Goal: Task Accomplishment & Management: Manage account settings

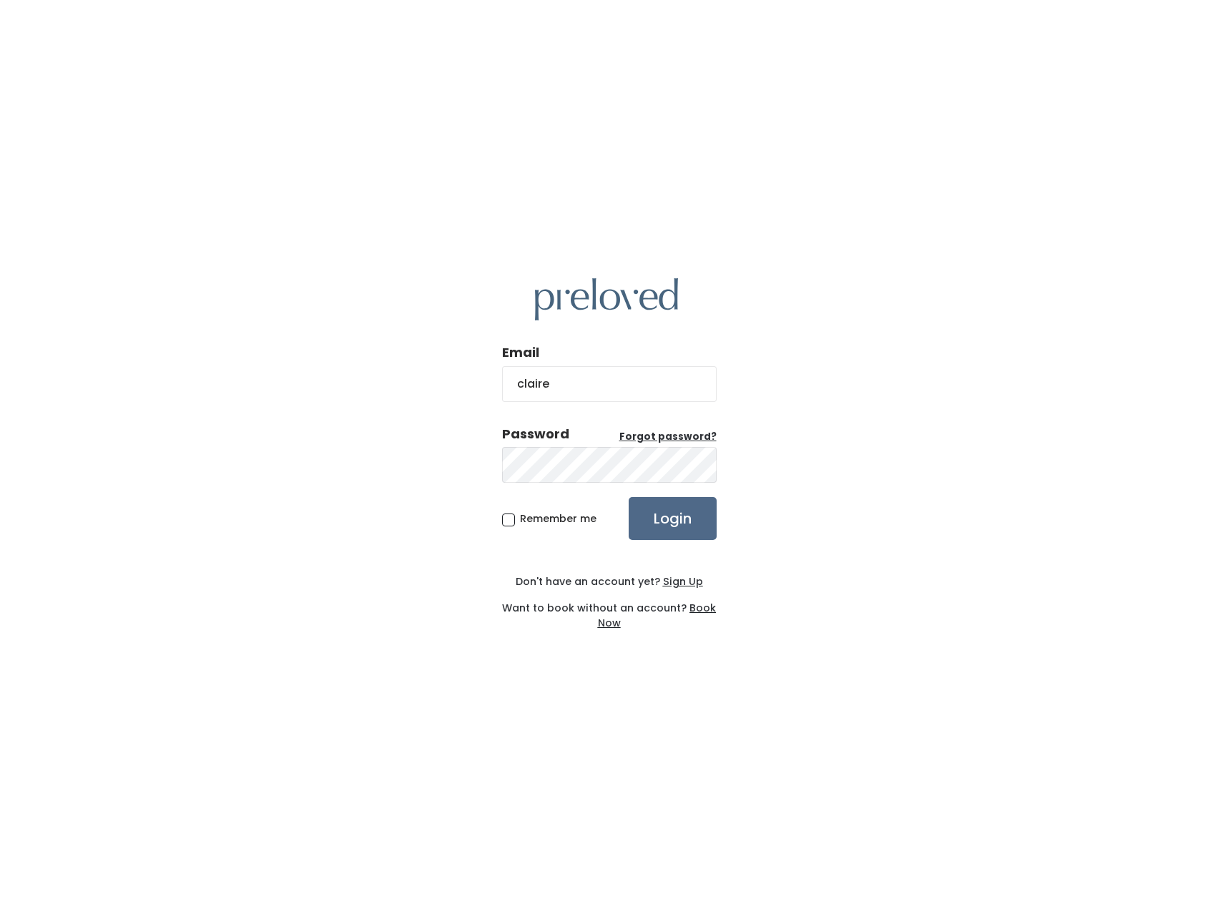
type input "[EMAIL_ADDRESS][DOMAIN_NAME]"
drag, startPoint x: 584, startPoint y: 521, endPoint x: 628, endPoint y: 524, distance: 43.8
click at [586, 521] on span "Remember me" at bounding box center [558, 518] width 77 height 14
click at [498, 512] on div "Email clairekuhn98@gmail.com Password Forgot password? Remember me Login Don't …" at bounding box center [609, 454] width 1218 height 909
click at [520, 519] on span "Remember me" at bounding box center [558, 518] width 77 height 14
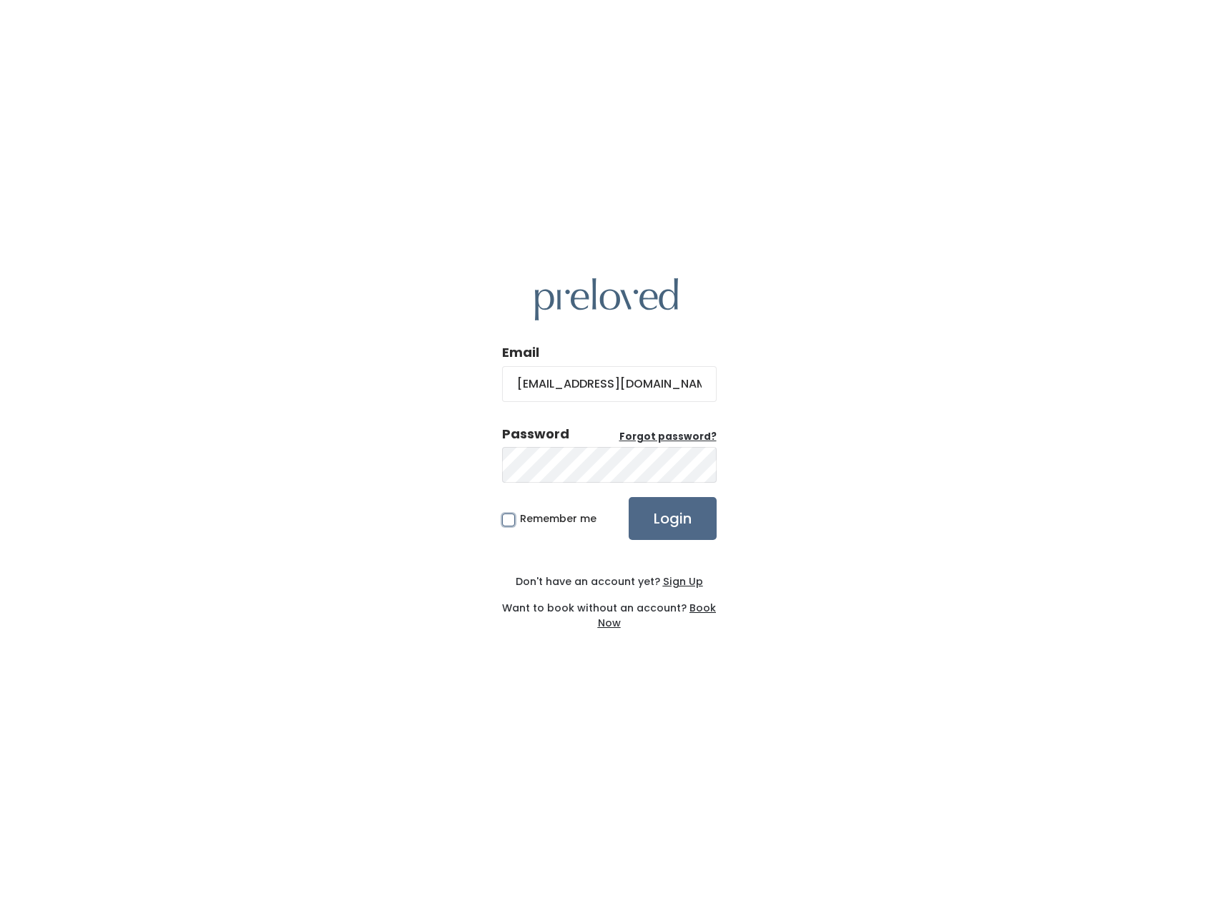
click at [520, 519] on input "Remember me" at bounding box center [524, 515] width 9 height 9
checkbox input "true"
click at [677, 520] on input "Login" at bounding box center [673, 518] width 88 height 43
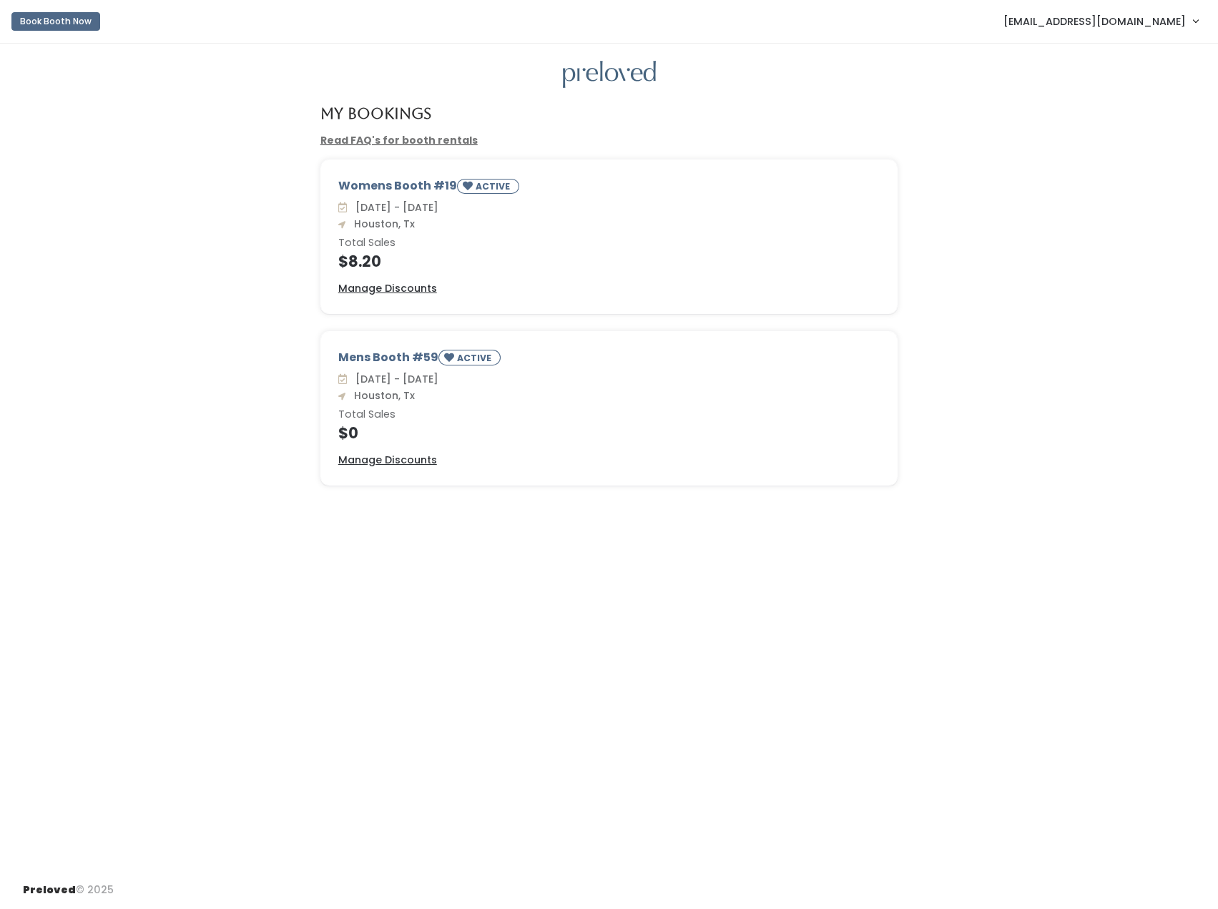
click at [510, 270] on div "Womens Booth #19 ACTIVE [DATE] - [DATE] [GEOGRAPHIC_DATA], Tx Total Sales $8.20…" at bounding box center [609, 236] width 576 height 153
drag, startPoint x: 383, startPoint y: 262, endPoint x: 340, endPoint y: 263, distance: 42.9
click at [340, 263] on h4 "$8.20" at bounding box center [609, 261] width 542 height 16
click at [295, 268] on div "Womens Booth #19 ACTIVE [DATE] - [DATE] [GEOGRAPHIC_DATA], Tx Total Sales $8.20…" at bounding box center [608, 245] width 1189 height 172
click at [461, 812] on div "My Bookings Read FAQ's for booth rentals Womens Booth #19 ACTIVE [DATE] - [DATE…" at bounding box center [609, 457] width 1218 height 827
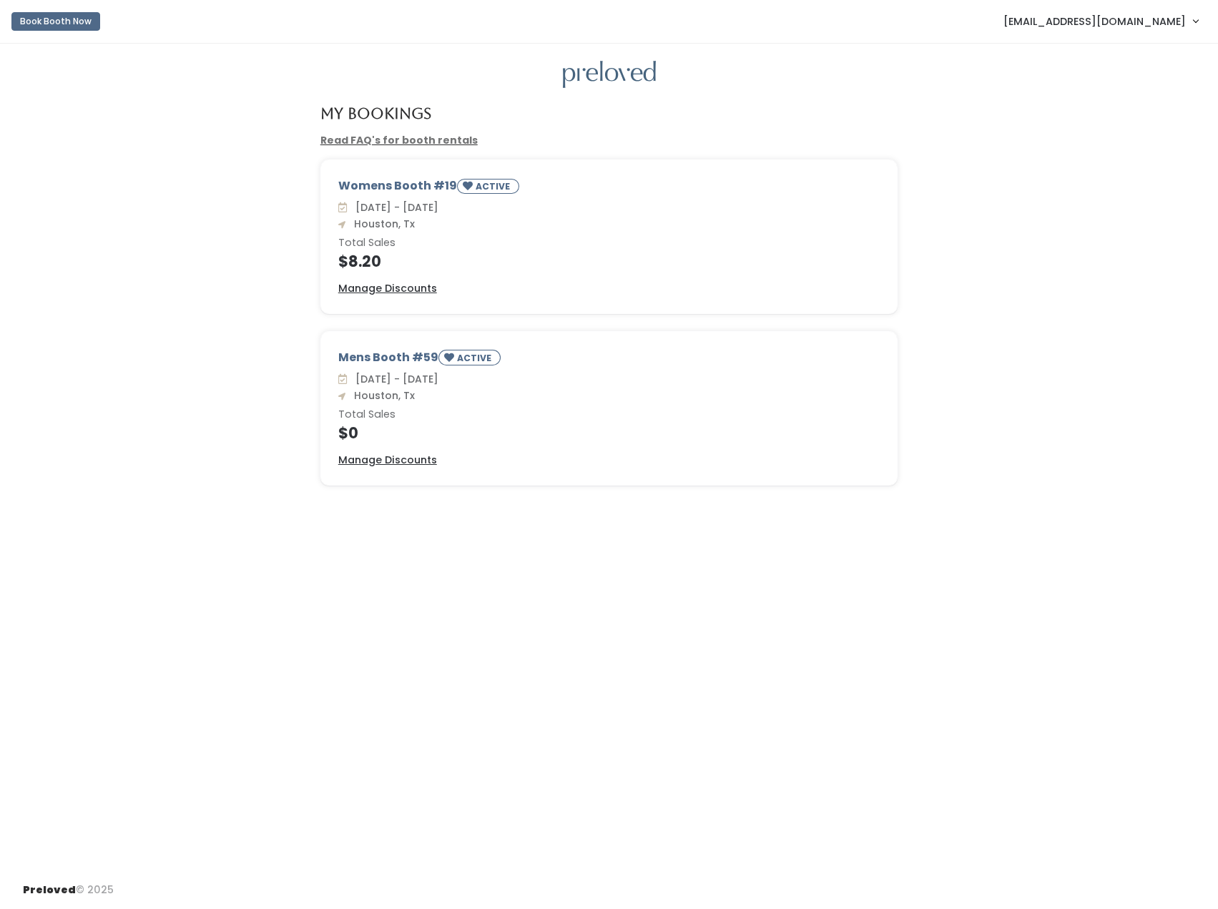
click at [401, 184] on div "Womens Booth #19 ACTIVE" at bounding box center [609, 188] width 542 height 22
click at [495, 187] on small "ACTIVE" at bounding box center [494, 186] width 37 height 12
click at [400, 287] on u "Manage Discounts" at bounding box center [387, 288] width 99 height 14
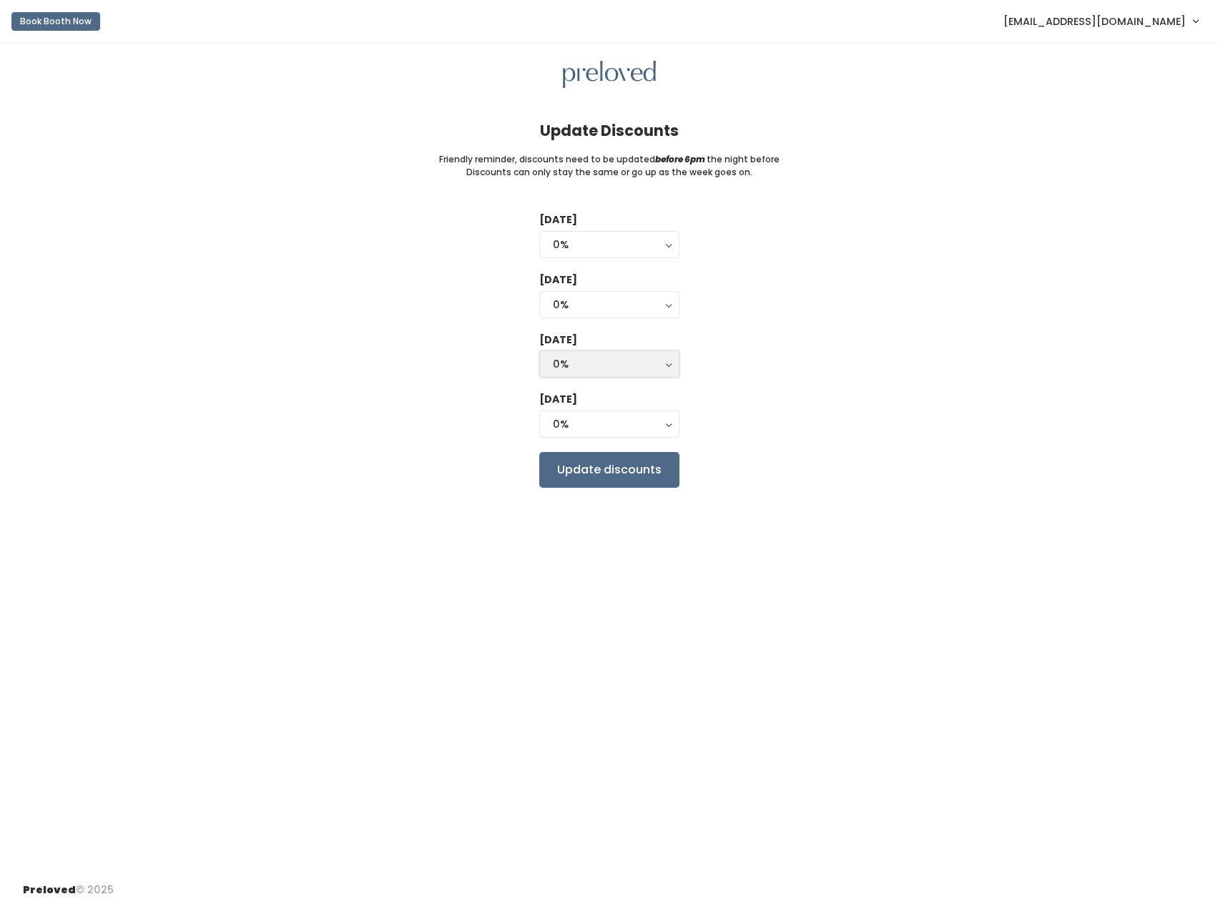
click at [634, 365] on div "0%" at bounding box center [609, 364] width 113 height 16
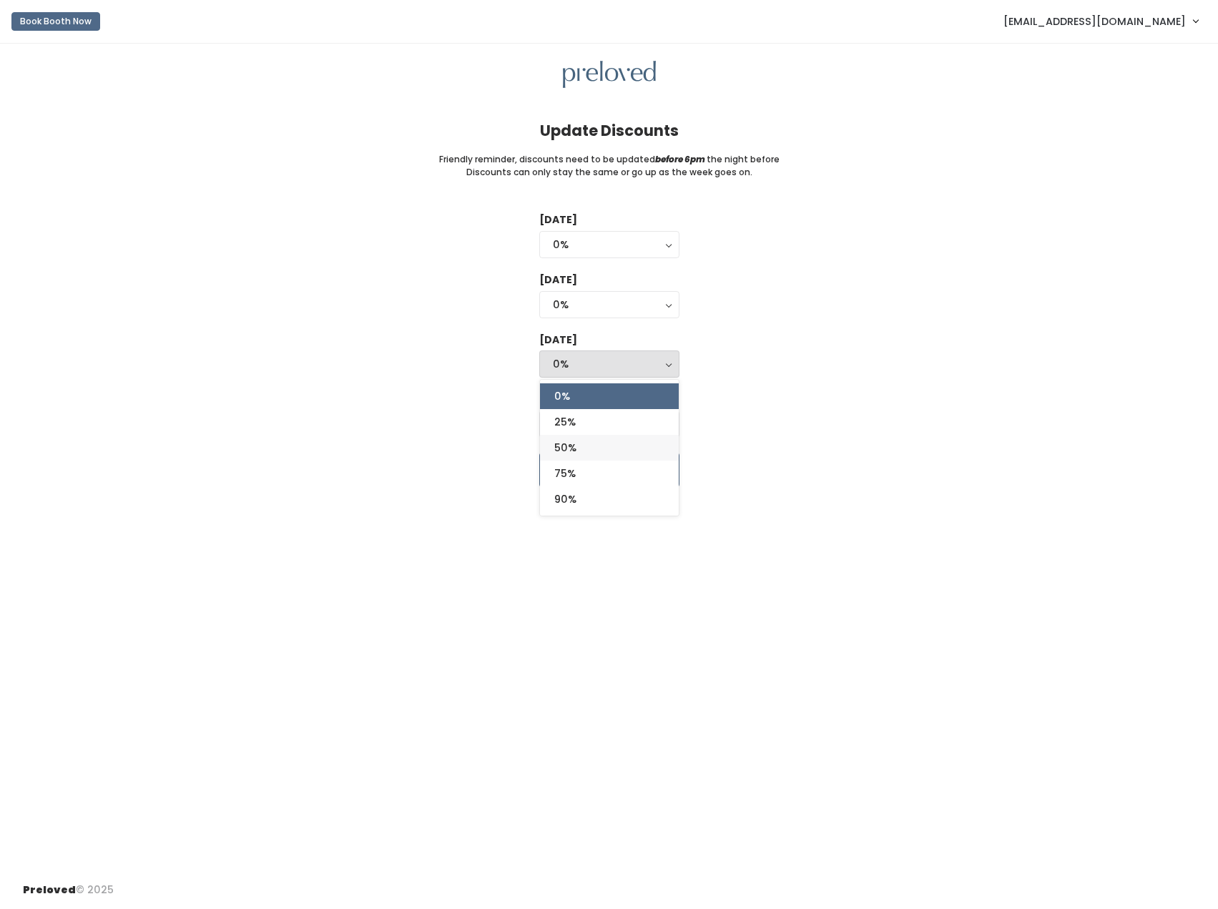
click at [593, 448] on link "50%" at bounding box center [609, 448] width 139 height 26
select select "50%"
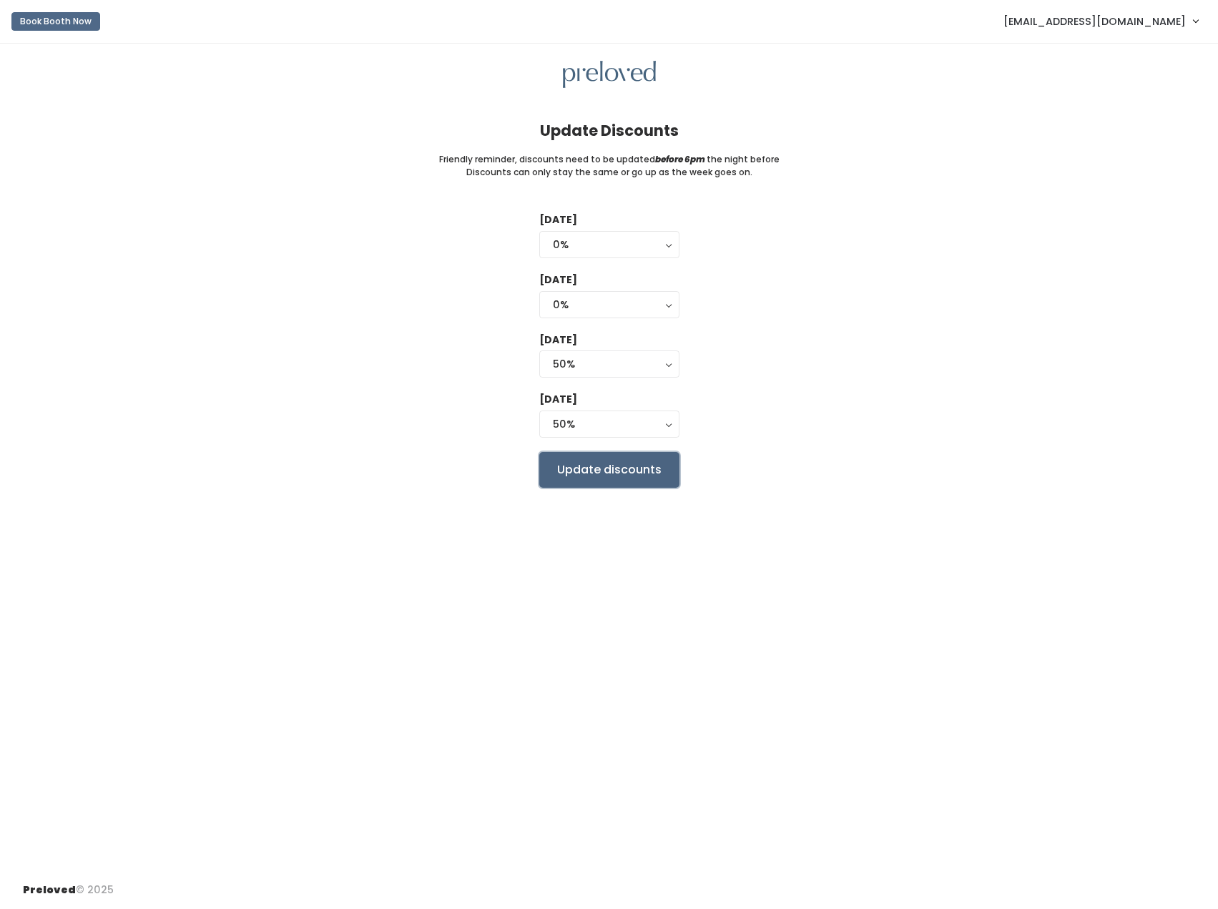
click at [604, 469] on input "Update discounts" at bounding box center [609, 470] width 140 height 36
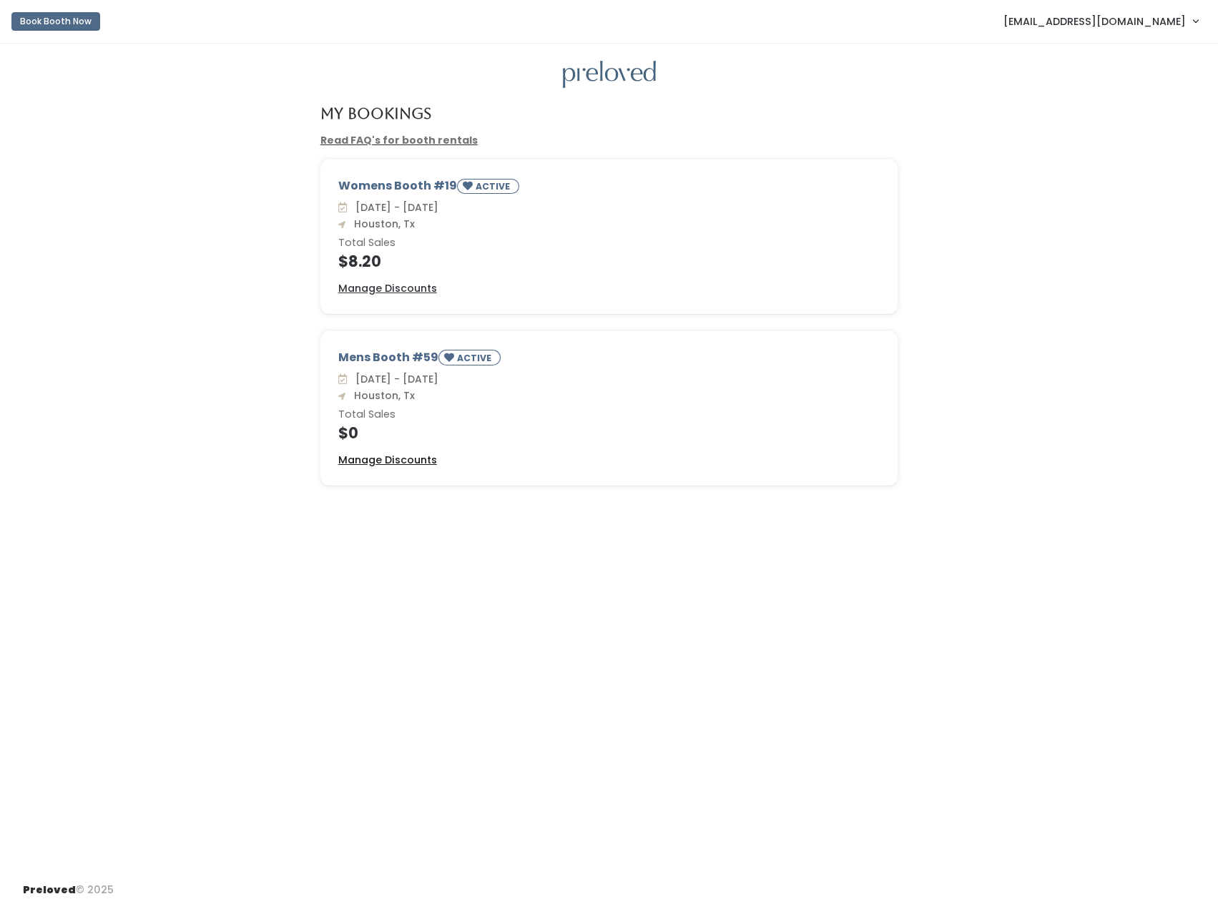
click at [410, 460] on u "Manage Discounts" at bounding box center [387, 460] width 99 height 14
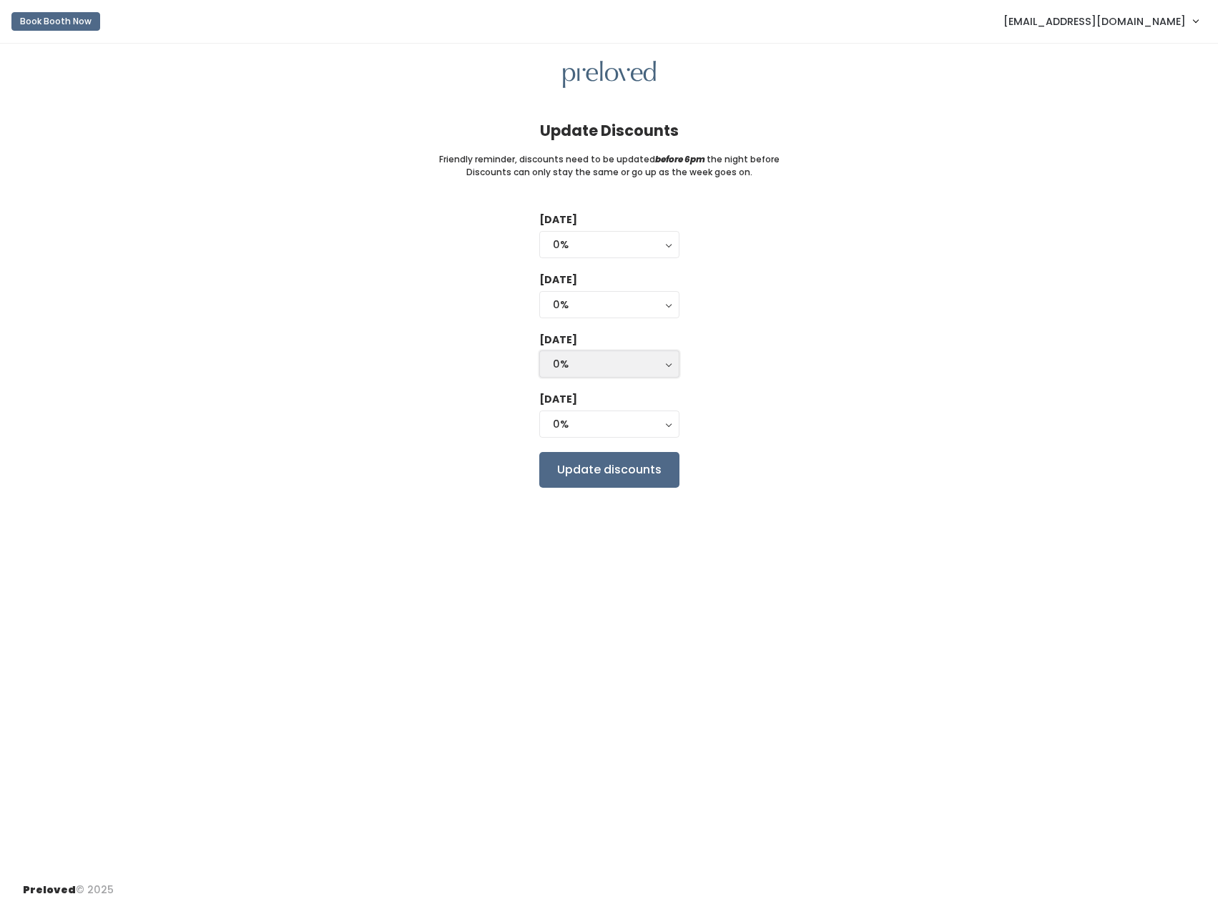
click at [575, 363] on div "0%" at bounding box center [609, 364] width 113 height 16
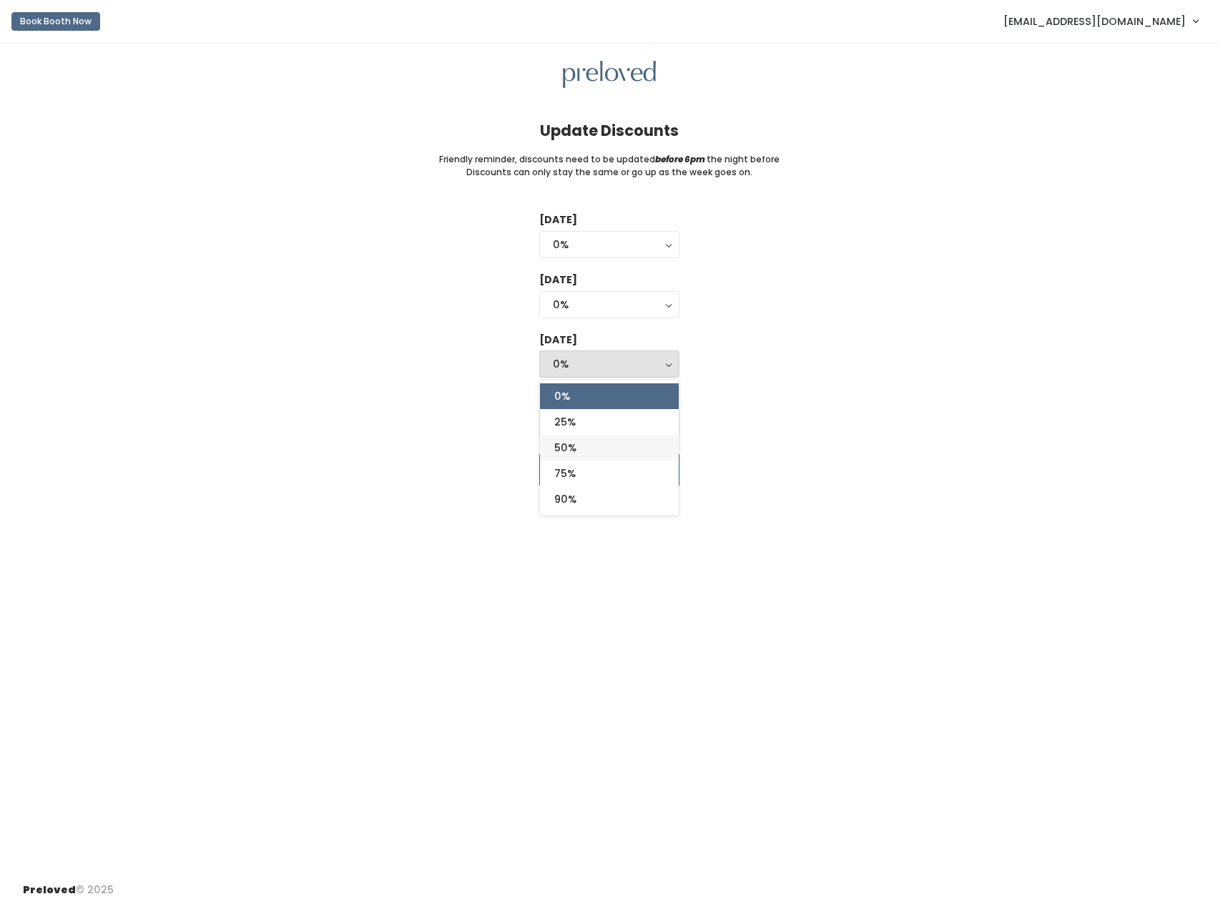
click at [561, 455] on span "50%" at bounding box center [565, 448] width 22 height 16
select select "50%"
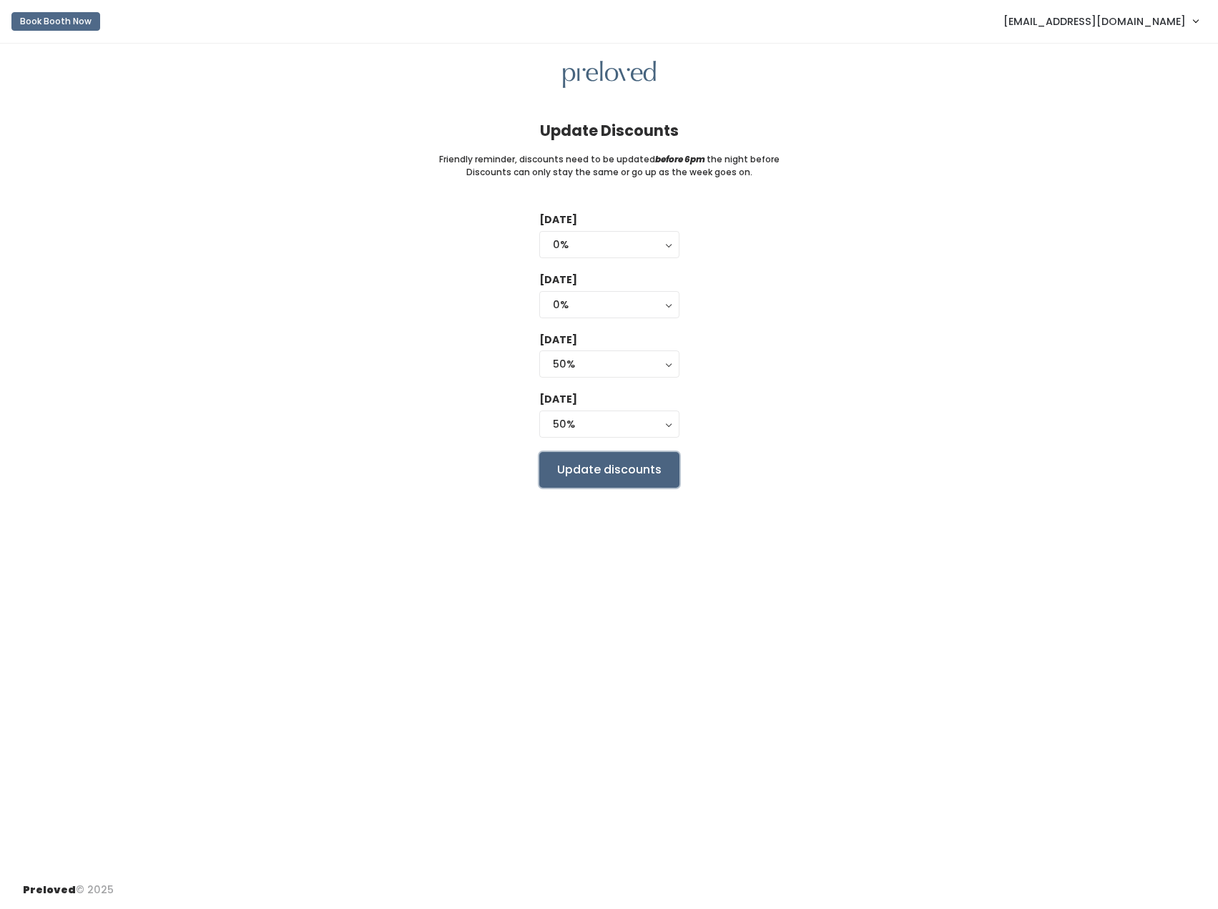
click at [578, 474] on input "Update discounts" at bounding box center [609, 470] width 140 height 36
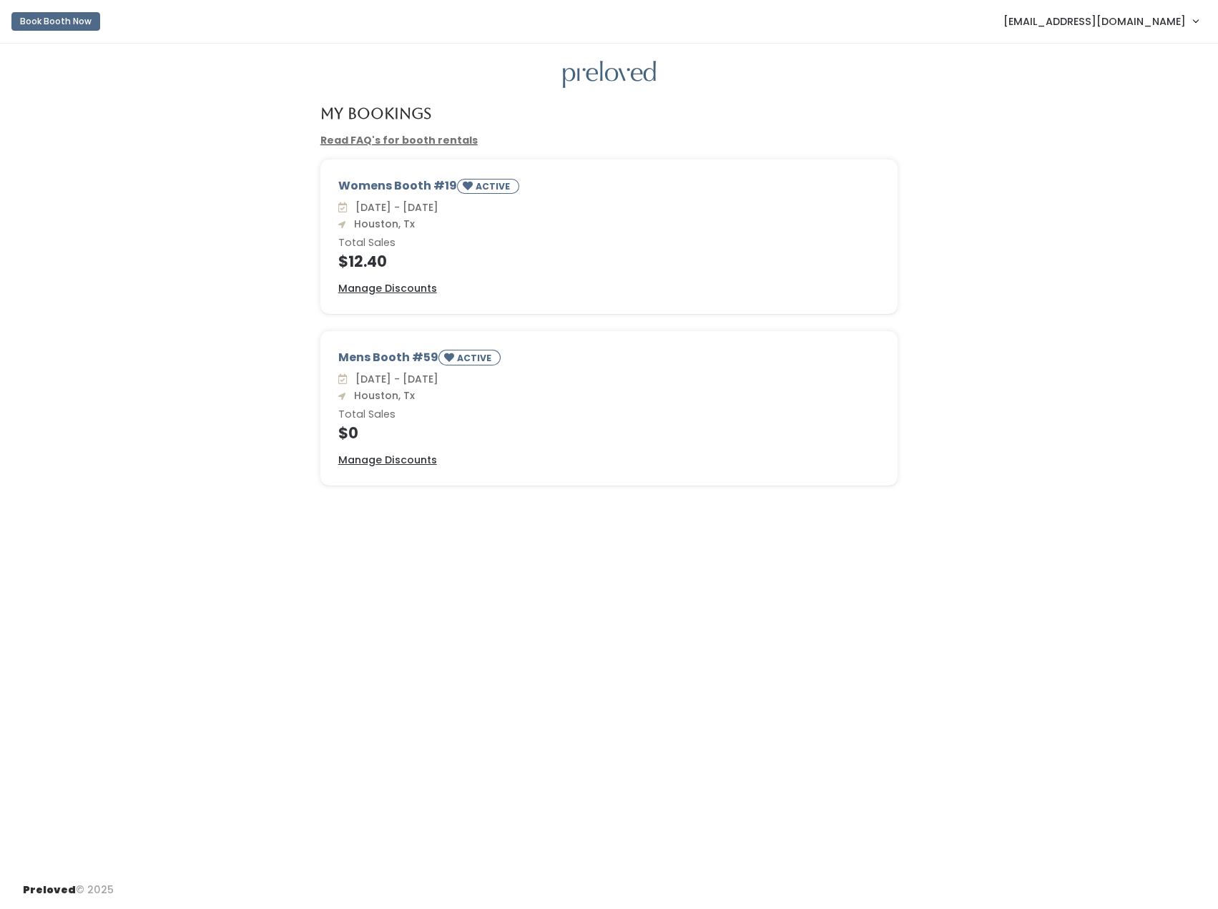
click at [960, 342] on div "Mens Booth #59 ACTIVE [DATE] - [DATE] [GEOGRAPHIC_DATA], Tx Total Sales $0 Mana…" at bounding box center [608, 417] width 1189 height 172
